Goal: Information Seeking & Learning: Learn about a topic

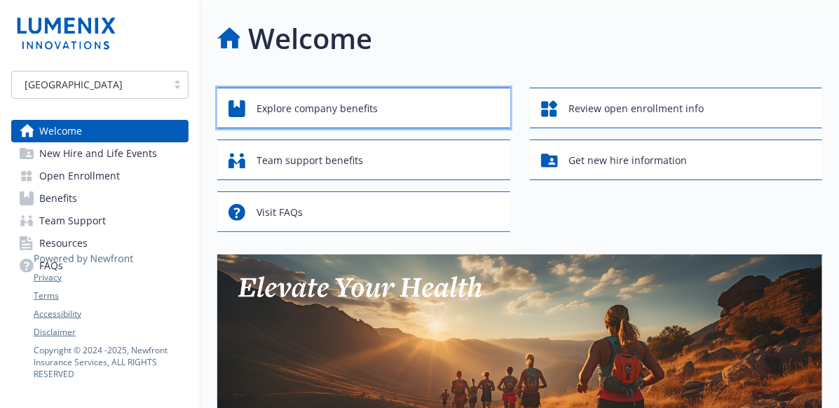
click at [448, 112] on div "Explore company benefits" at bounding box center [366, 108] width 275 height 27
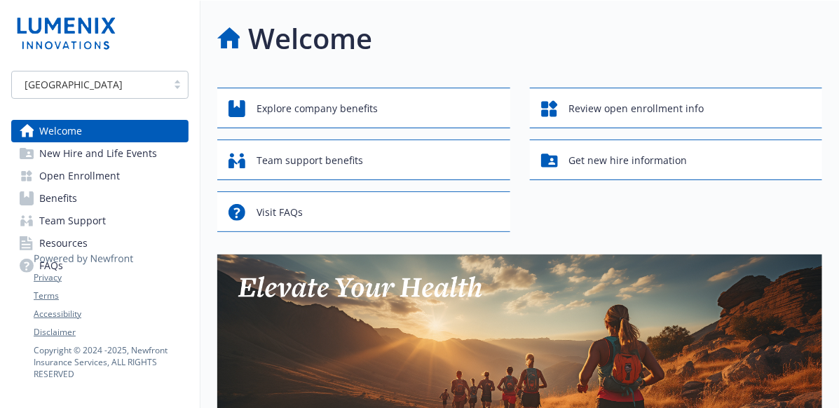
click at [20, 266] on circle at bounding box center [27, 266] width 14 height 14
